Goal: Task Accomplishment & Management: Use online tool/utility

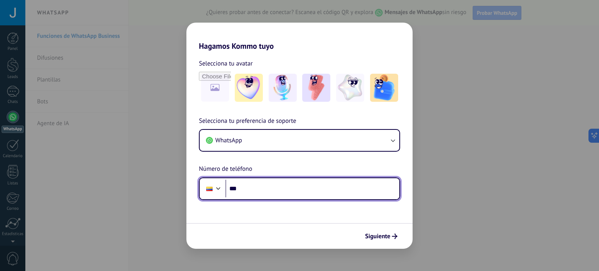
click at [260, 190] on input "***" at bounding box center [312, 189] width 174 height 18
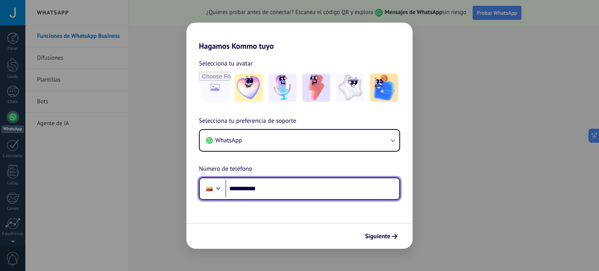
click at [285, 186] on input "**********" at bounding box center [312, 189] width 174 height 18
type input "**********"
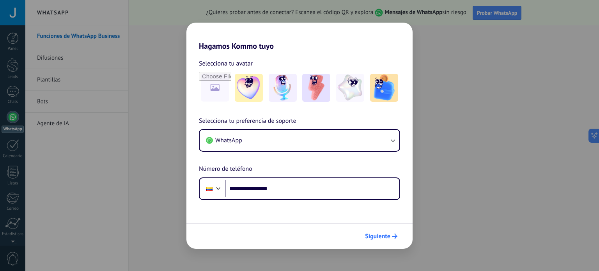
click at [376, 235] on span "Siguiente" at bounding box center [377, 236] width 25 height 5
